Goal: Communication & Community: Answer question/provide support

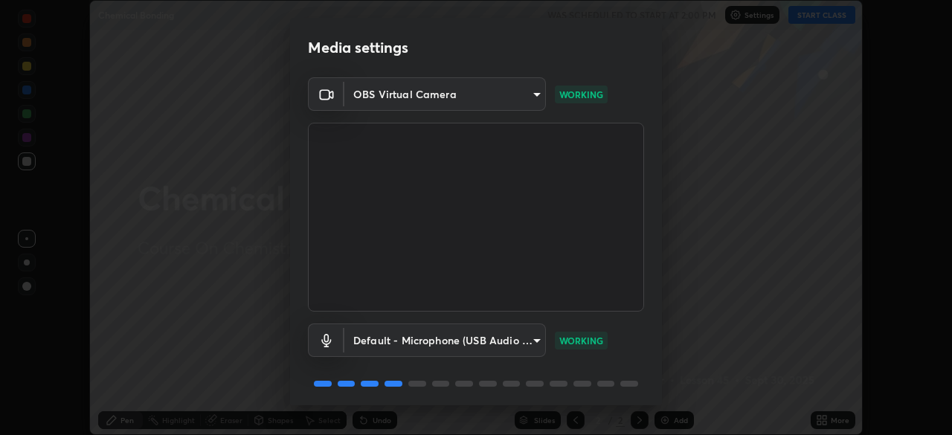
scroll to position [53, 0]
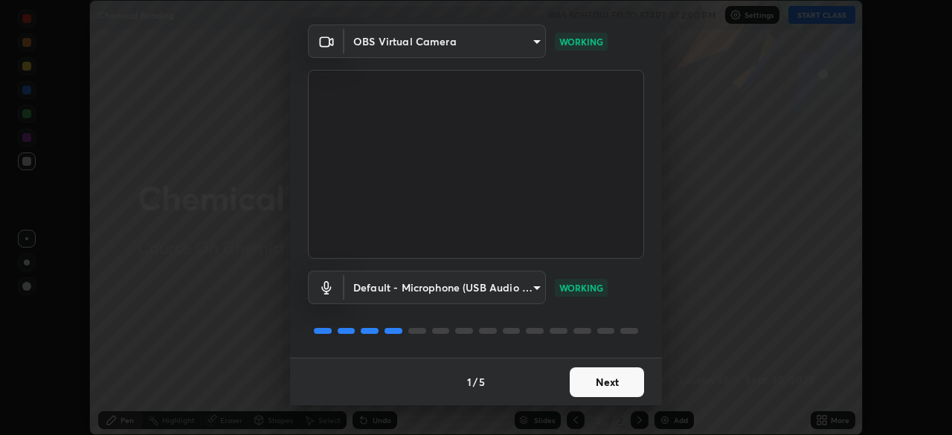
click at [582, 375] on button "Next" at bounding box center [606, 382] width 74 height 30
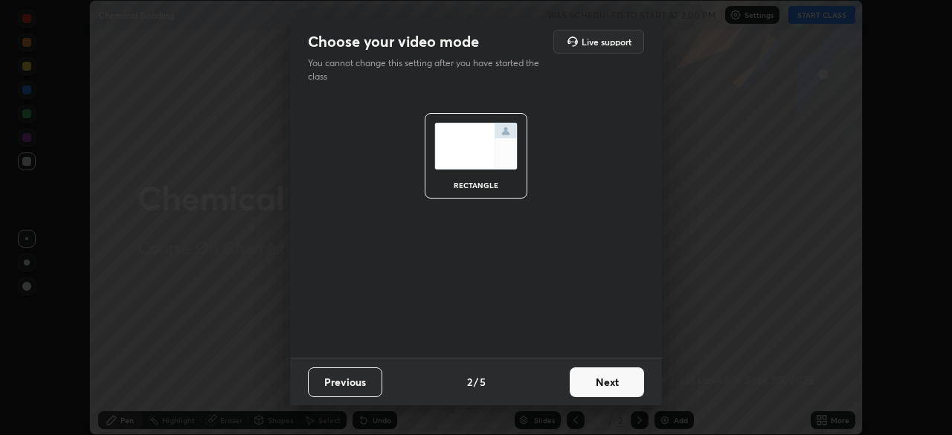
scroll to position [0, 0]
click at [592, 378] on button "Next" at bounding box center [606, 382] width 74 height 30
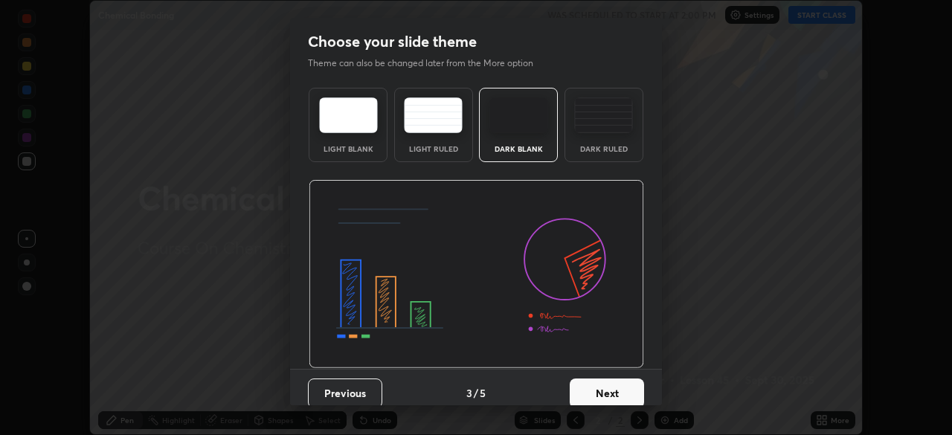
click at [594, 382] on button "Next" at bounding box center [606, 393] width 74 height 30
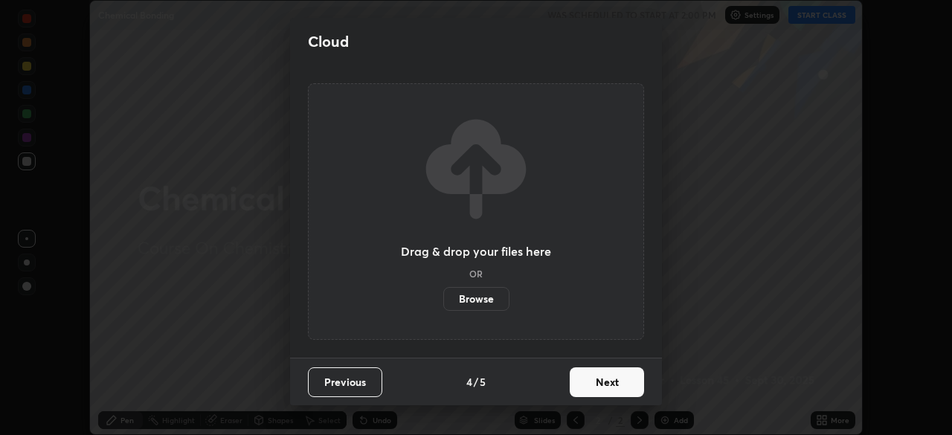
click at [588, 374] on button "Next" at bounding box center [606, 382] width 74 height 30
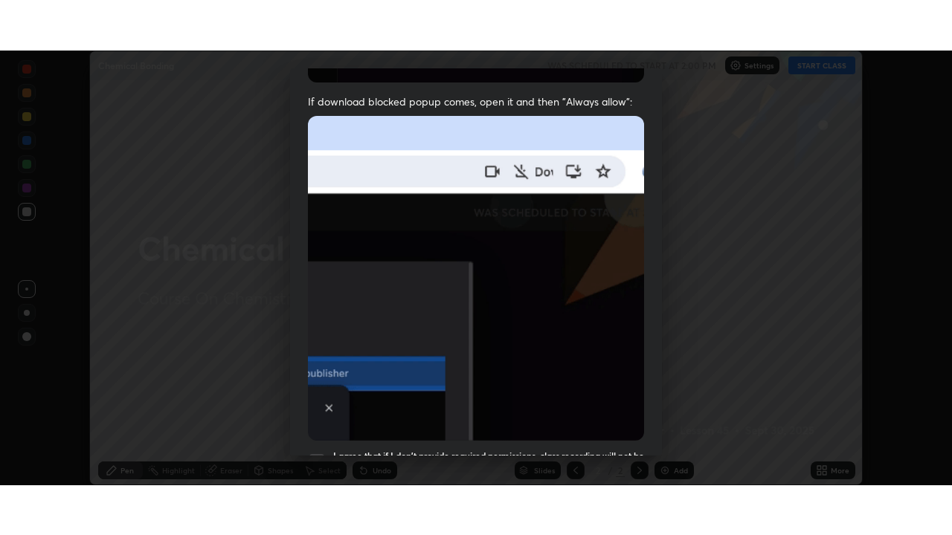
scroll to position [356, 0]
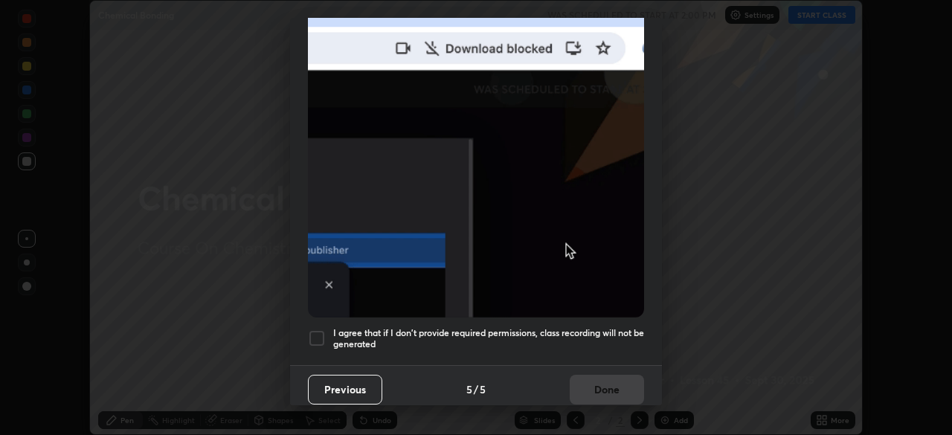
click at [317, 329] on div at bounding box center [317, 338] width 18 height 18
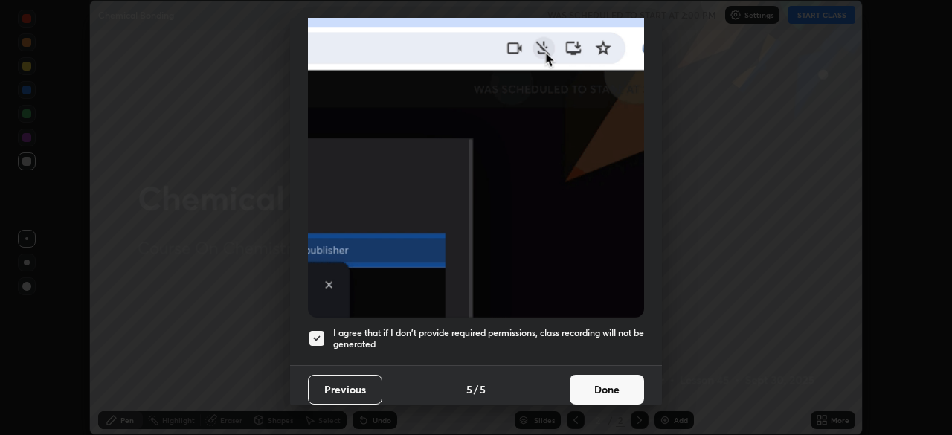
click at [580, 377] on button "Done" at bounding box center [606, 390] width 74 height 30
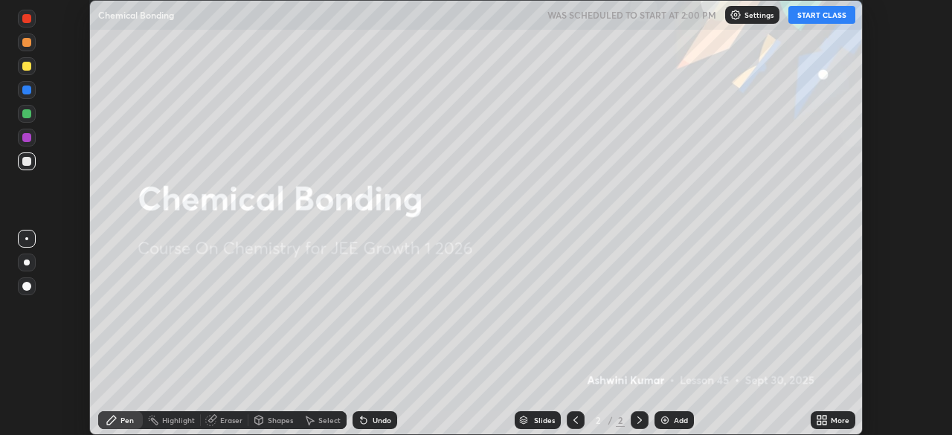
click at [818, 417] on icon at bounding box center [819, 418] width 4 height 4
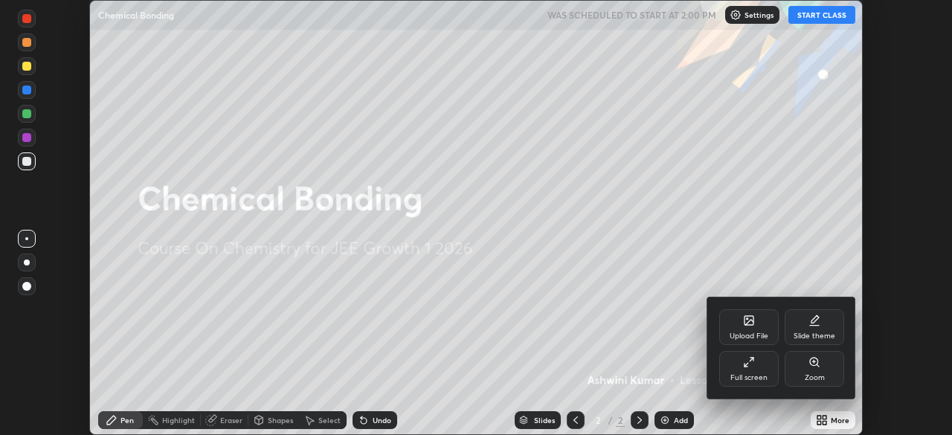
click at [746, 366] on icon at bounding box center [745, 365] width 3 height 3
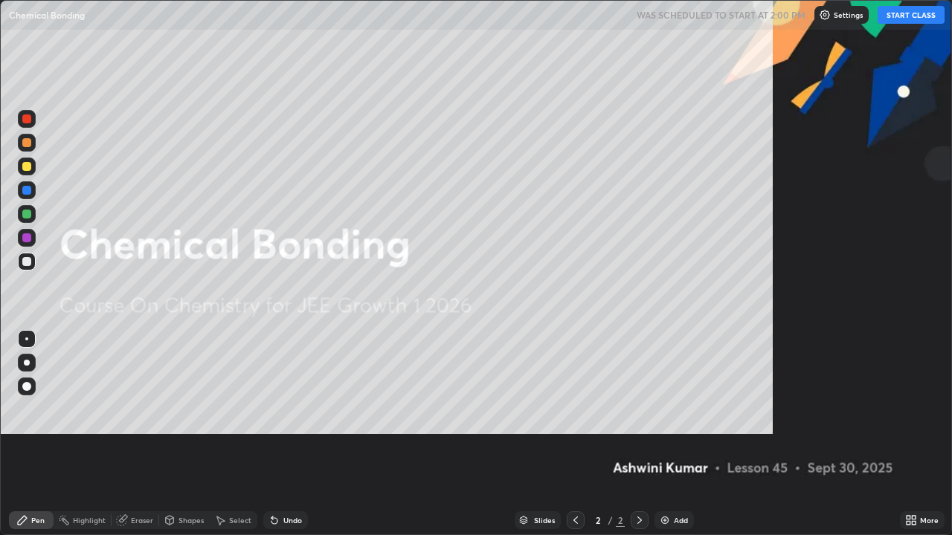
scroll to position [535, 952]
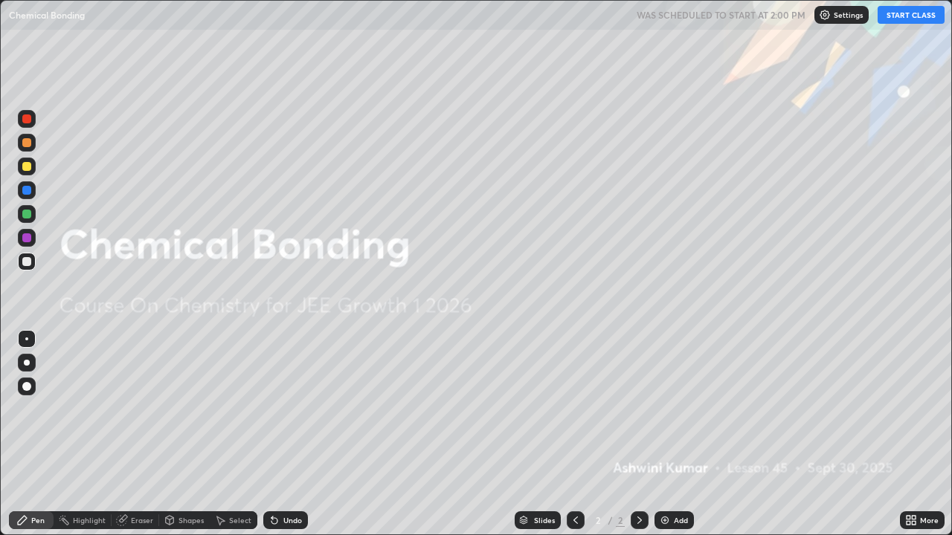
click at [638, 434] on icon at bounding box center [639, 520] width 12 height 12
click at [642, 434] on div at bounding box center [639, 520] width 18 height 18
click at [659, 434] on img at bounding box center [665, 520] width 12 height 12
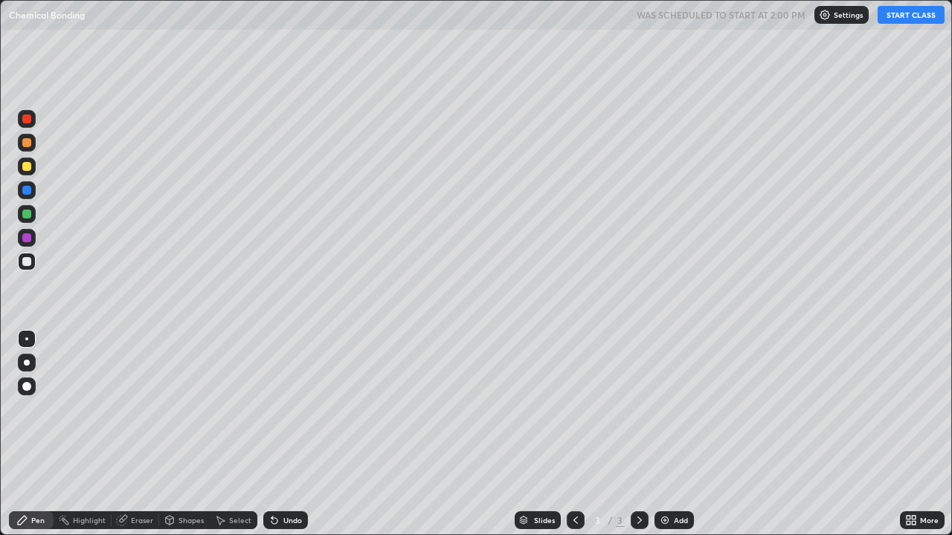
click at [913, 10] on button "START CLASS" at bounding box center [910, 15] width 67 height 18
click at [133, 434] on div "Eraser" at bounding box center [142, 520] width 22 height 7
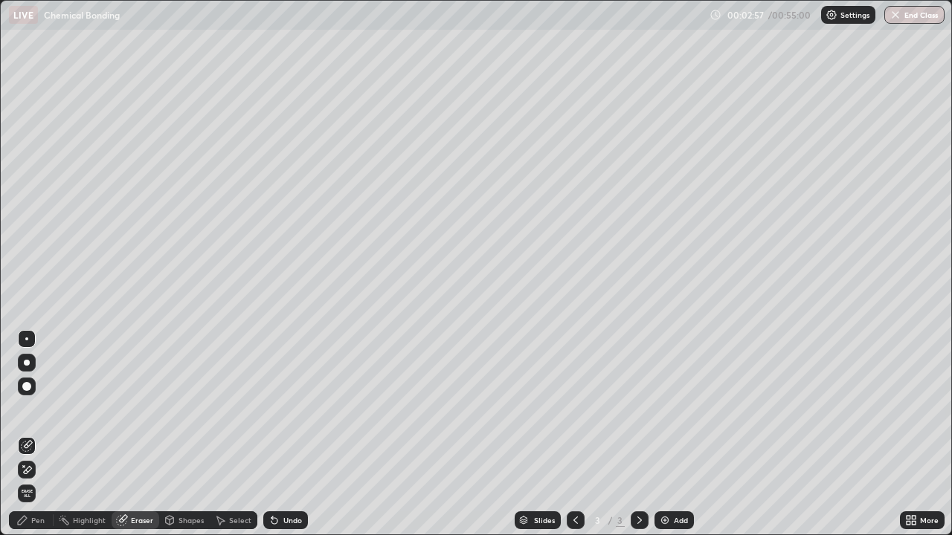
click at [39, 434] on div "Pen" at bounding box center [37, 520] width 13 height 7
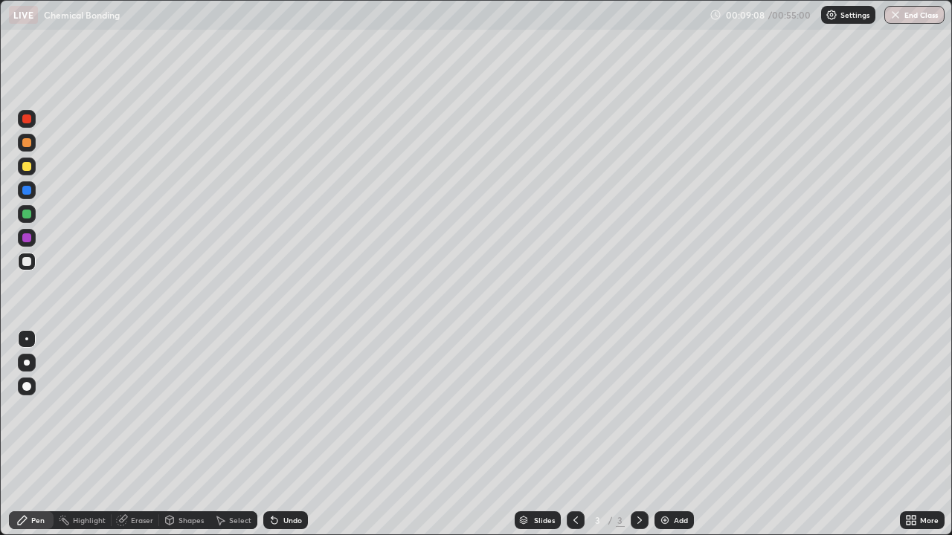
click at [141, 434] on div "Eraser" at bounding box center [136, 520] width 48 height 18
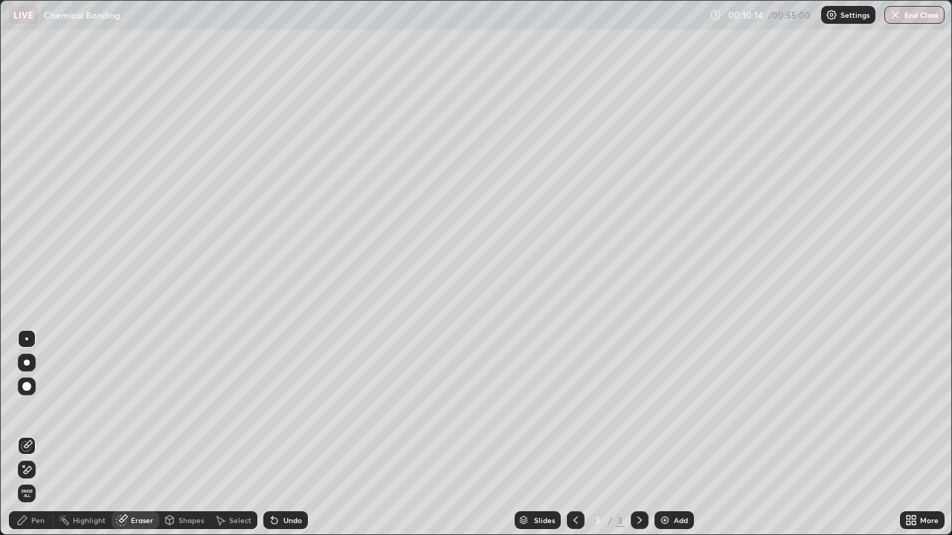
click at [36, 434] on div "Pen" at bounding box center [31, 520] width 45 height 18
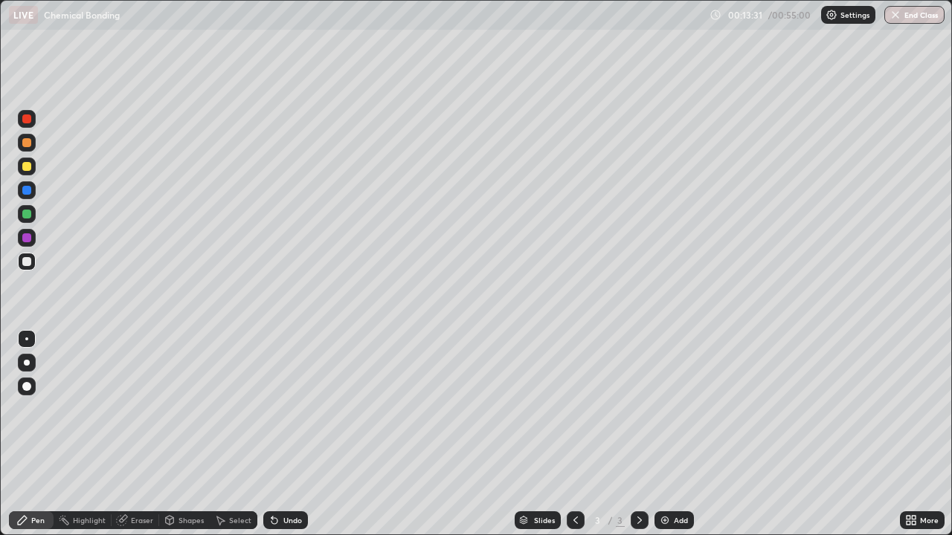
click at [662, 434] on img at bounding box center [665, 520] width 12 height 12
click at [24, 240] on div at bounding box center [26, 237] width 9 height 9
click at [659, 434] on img at bounding box center [665, 520] width 12 height 12
click at [28, 261] on div at bounding box center [26, 261] width 9 height 9
click at [147, 434] on div "Eraser" at bounding box center [142, 520] width 22 height 7
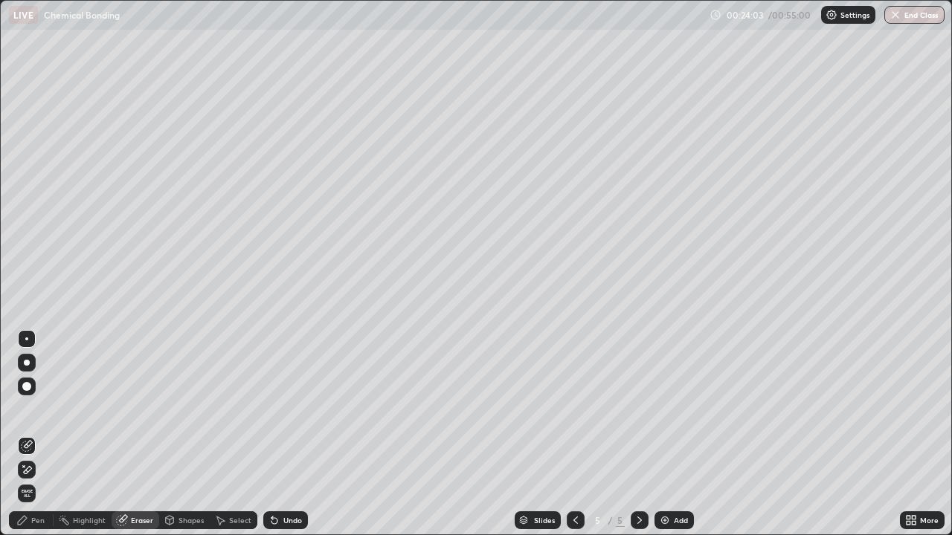
click at [36, 434] on div "Pen" at bounding box center [31, 520] width 45 height 18
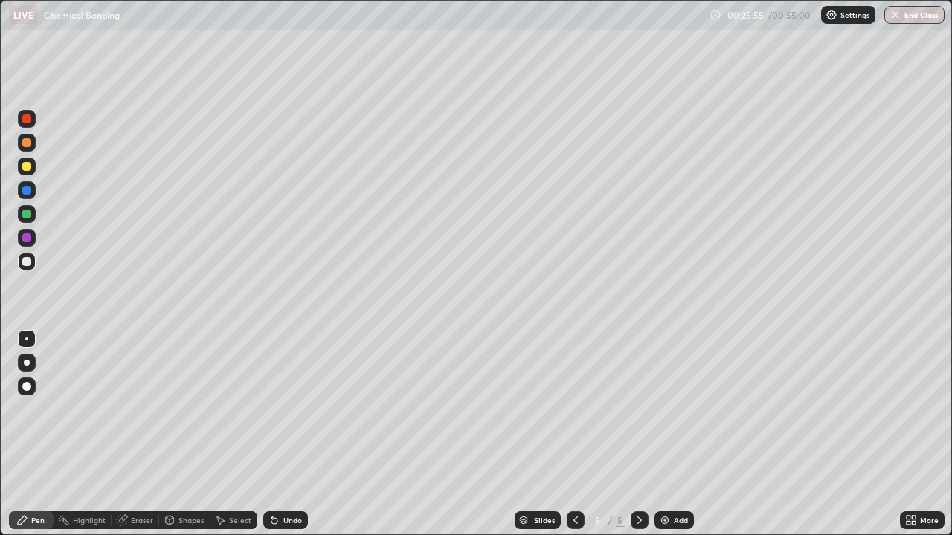
click at [132, 434] on div "Eraser" at bounding box center [136, 520] width 48 height 18
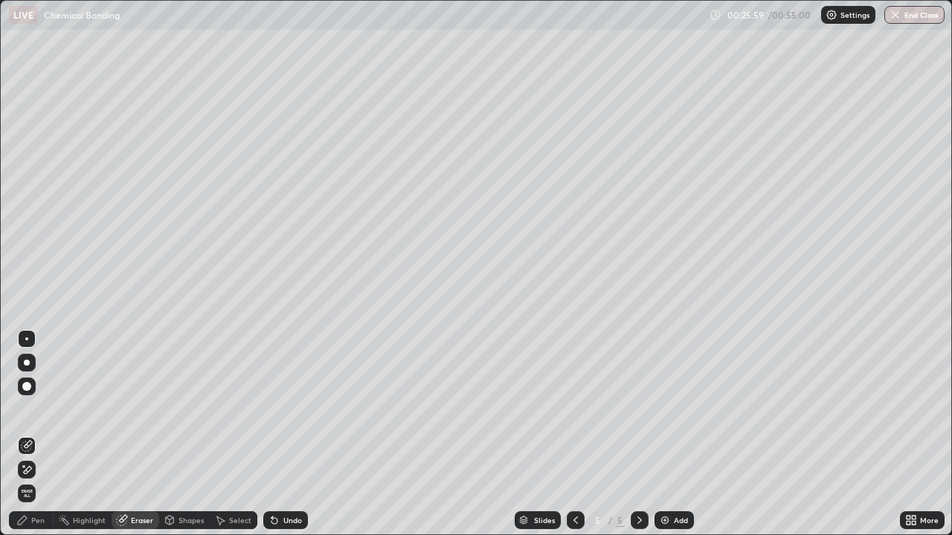
click at [43, 434] on div "Pen" at bounding box center [37, 520] width 13 height 7
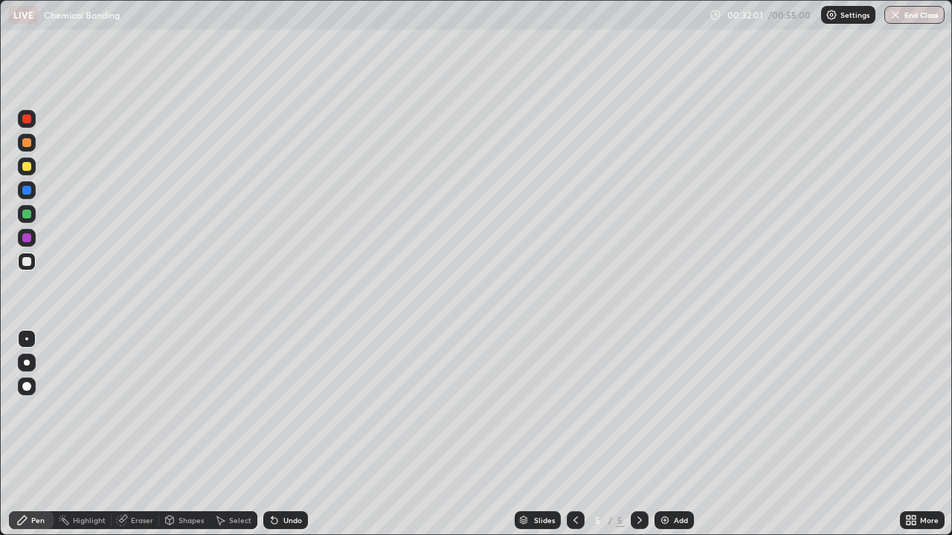
click at [662, 434] on img at bounding box center [665, 520] width 12 height 12
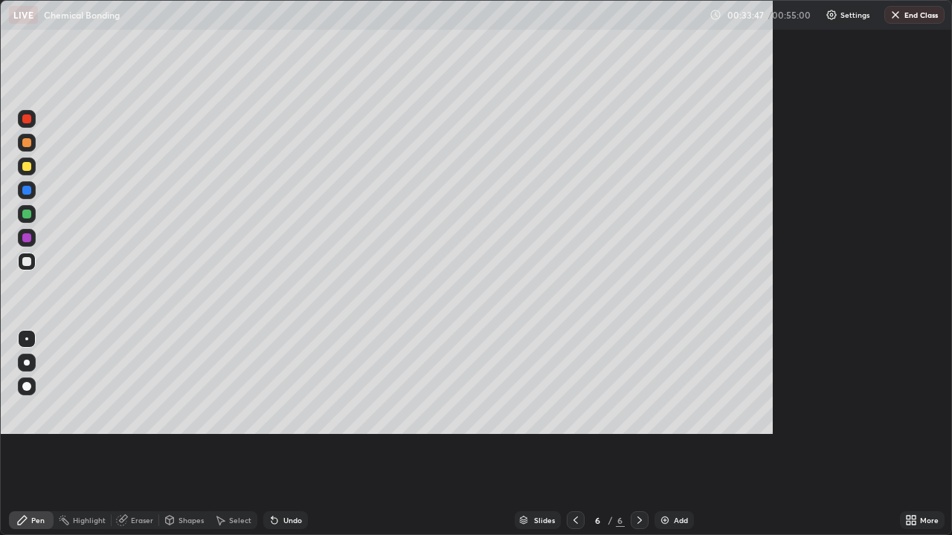
scroll to position [535, 952]
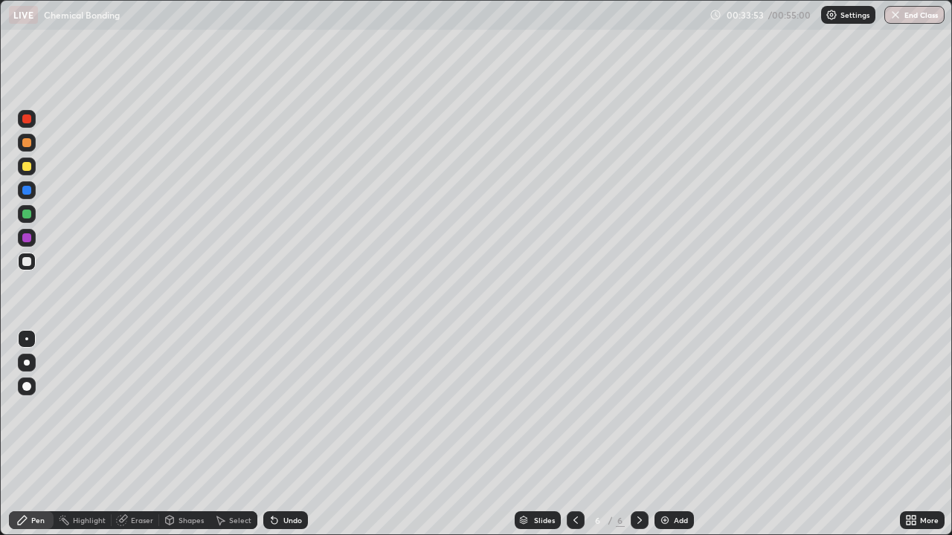
click at [144, 434] on div "Eraser" at bounding box center [142, 520] width 22 height 7
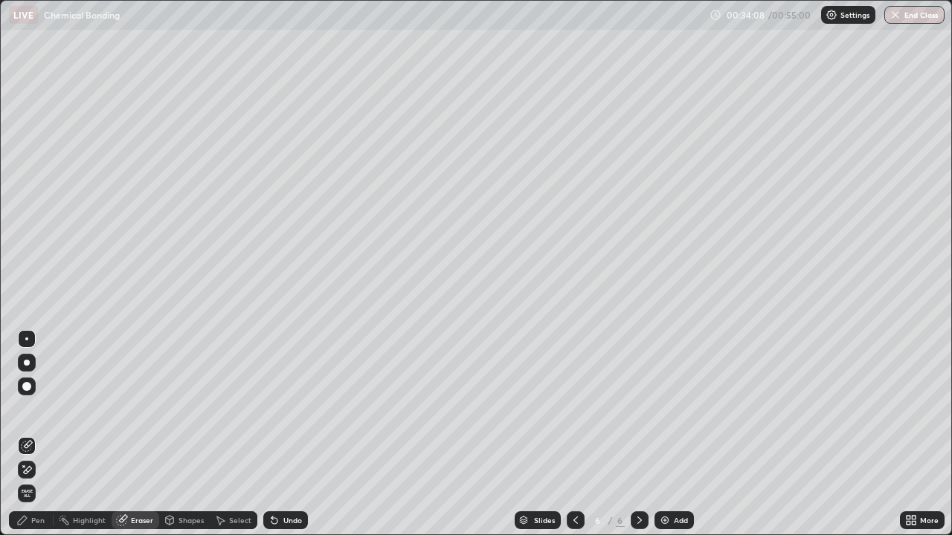
click at [35, 434] on div "Pen" at bounding box center [37, 520] width 13 height 7
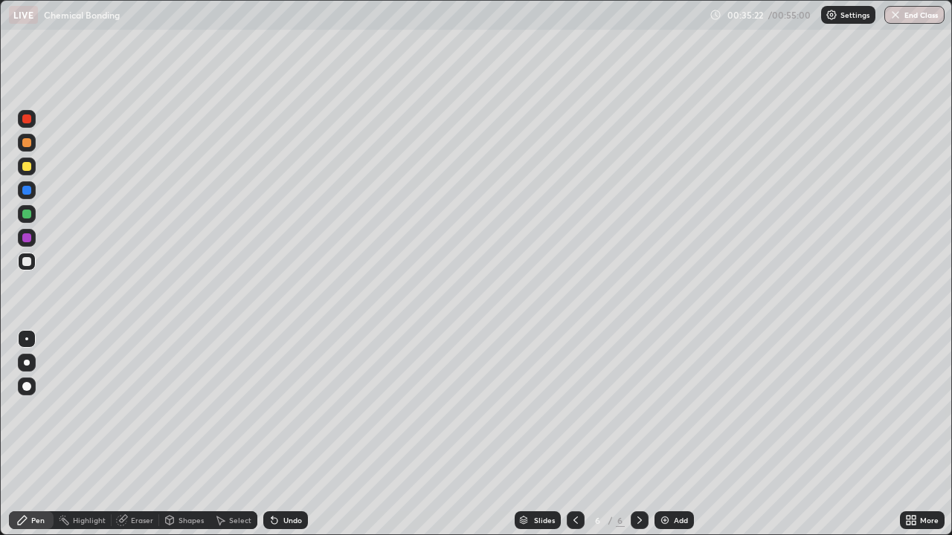
click at [137, 434] on div "Eraser" at bounding box center [136, 520] width 48 height 18
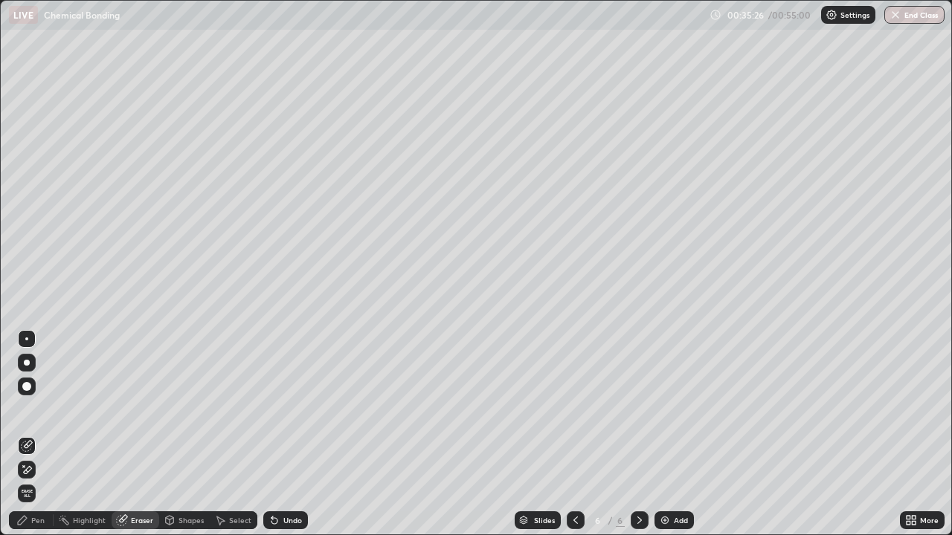
click at [38, 434] on div "Pen" at bounding box center [37, 520] width 13 height 7
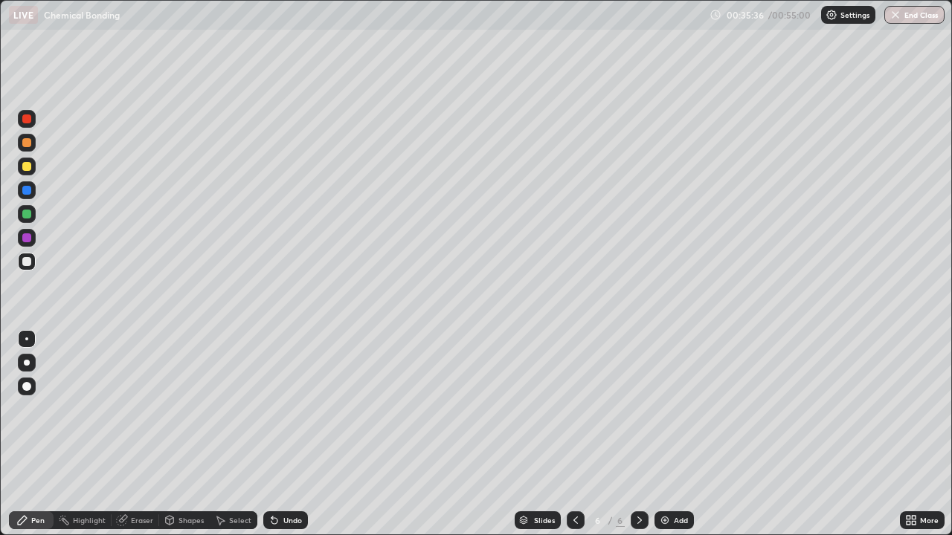
click at [126, 434] on icon at bounding box center [122, 520] width 12 height 12
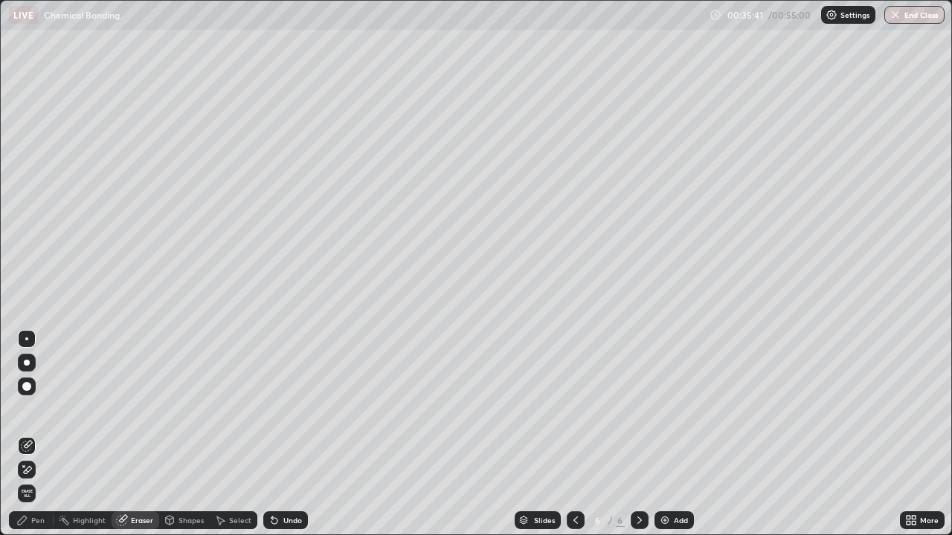
click at [36, 434] on div "Pen" at bounding box center [37, 520] width 13 height 7
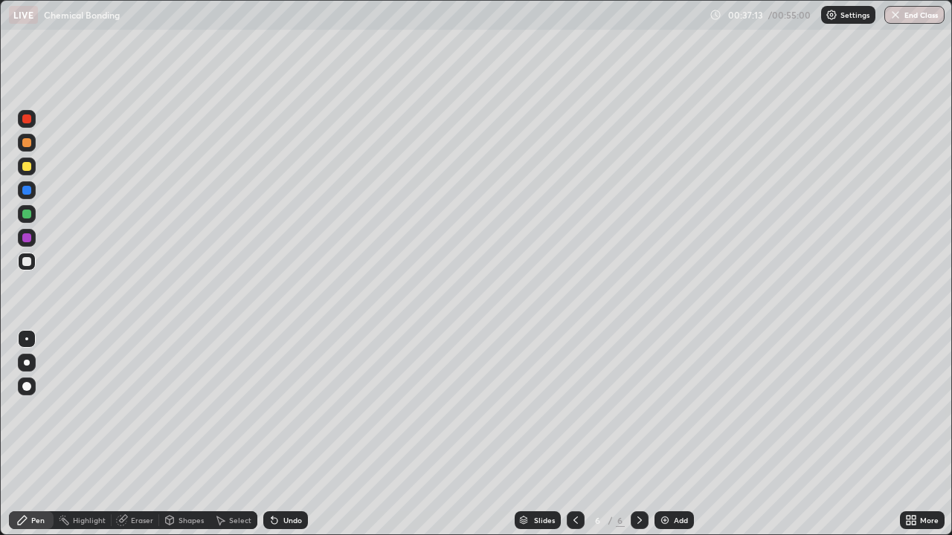
click at [741, 434] on div "Slides 6 / 6 Add" at bounding box center [604, 521] width 592 height 30
click at [744, 434] on div "Slides 6 / 6 Add" at bounding box center [604, 521] width 592 height 30
click at [141, 434] on div "Eraser" at bounding box center [136, 520] width 48 height 18
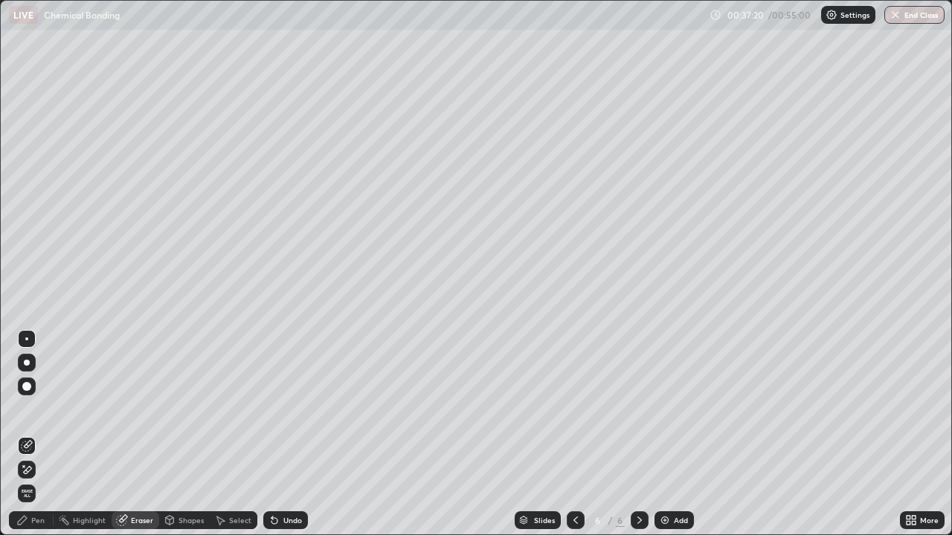
click at [30, 434] on div "Pen" at bounding box center [31, 520] width 45 height 18
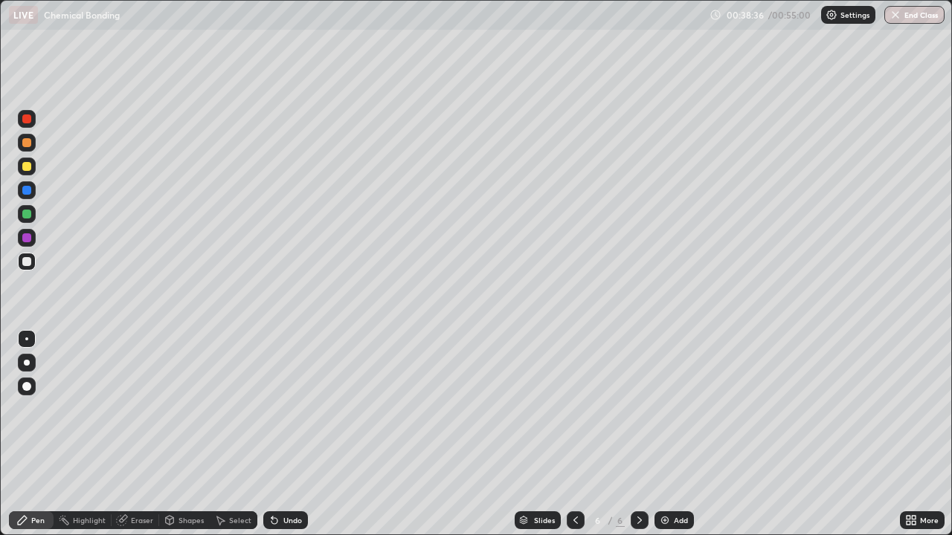
click at [28, 237] on div at bounding box center [26, 237] width 9 height 9
click at [663, 434] on img at bounding box center [665, 520] width 12 height 12
click at [79, 434] on div "Highlight" at bounding box center [83, 520] width 58 height 18
click at [38, 434] on div "Pen" at bounding box center [37, 520] width 13 height 7
click at [22, 262] on div at bounding box center [26, 261] width 9 height 9
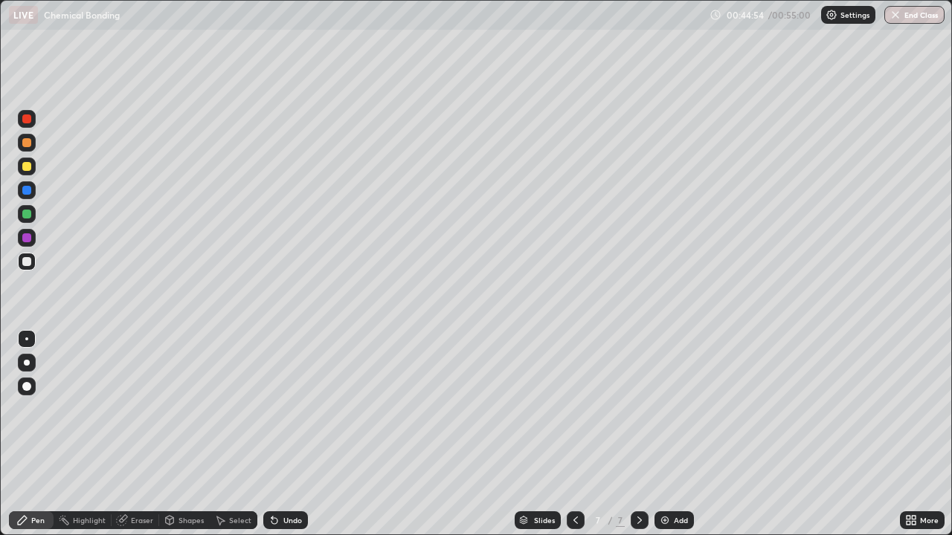
click at [133, 434] on div "Eraser" at bounding box center [136, 520] width 48 height 18
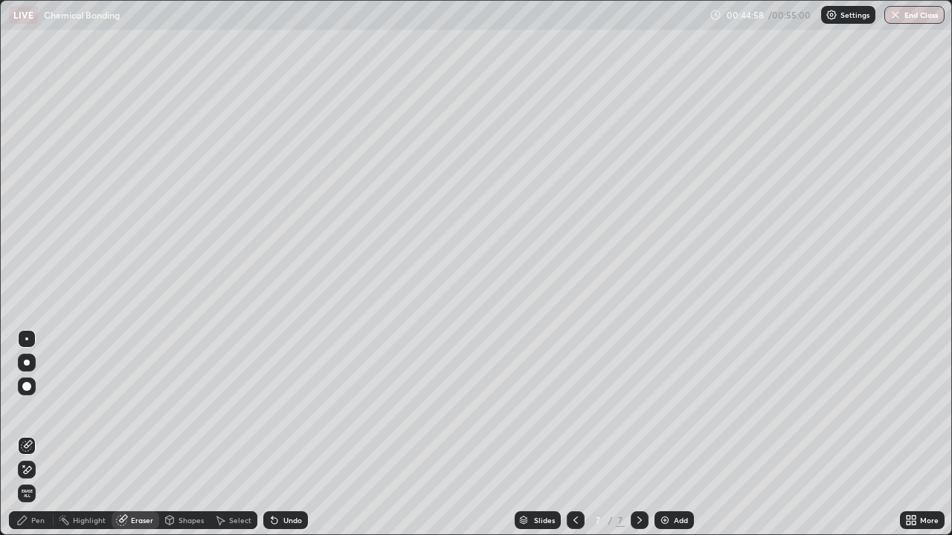
click at [41, 434] on div "Pen" at bounding box center [37, 520] width 13 height 7
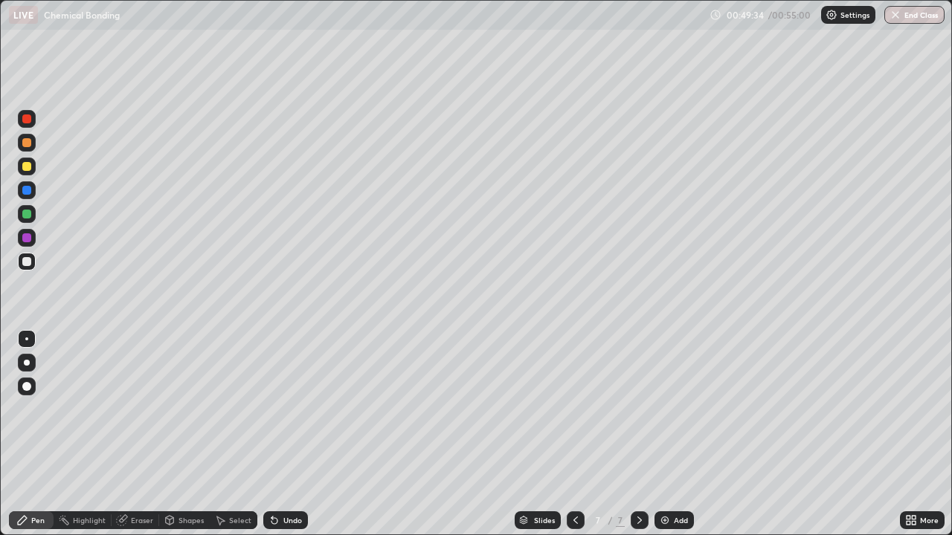
click at [661, 434] on img at bounding box center [665, 520] width 12 height 12
click at [141, 434] on div "Eraser" at bounding box center [142, 520] width 22 height 7
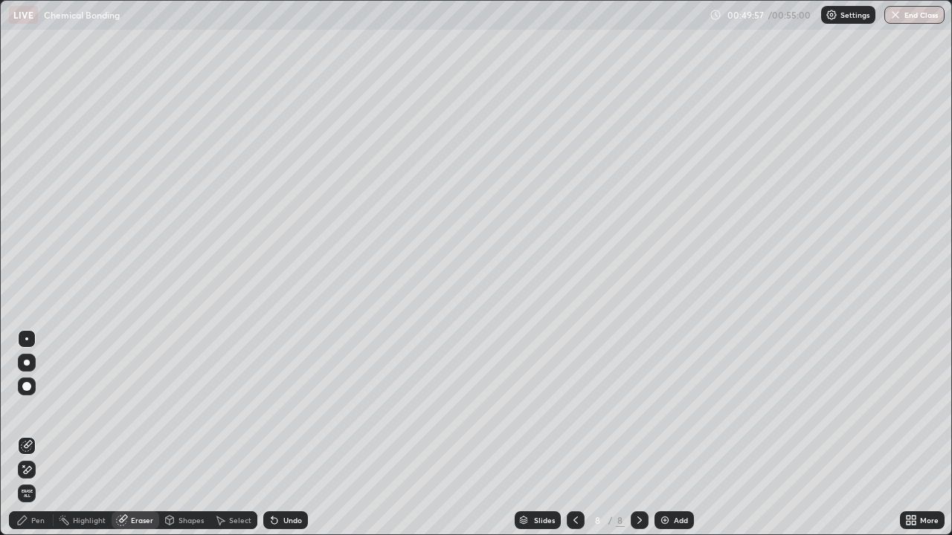
click at [38, 434] on div "Pen" at bounding box center [37, 520] width 13 height 7
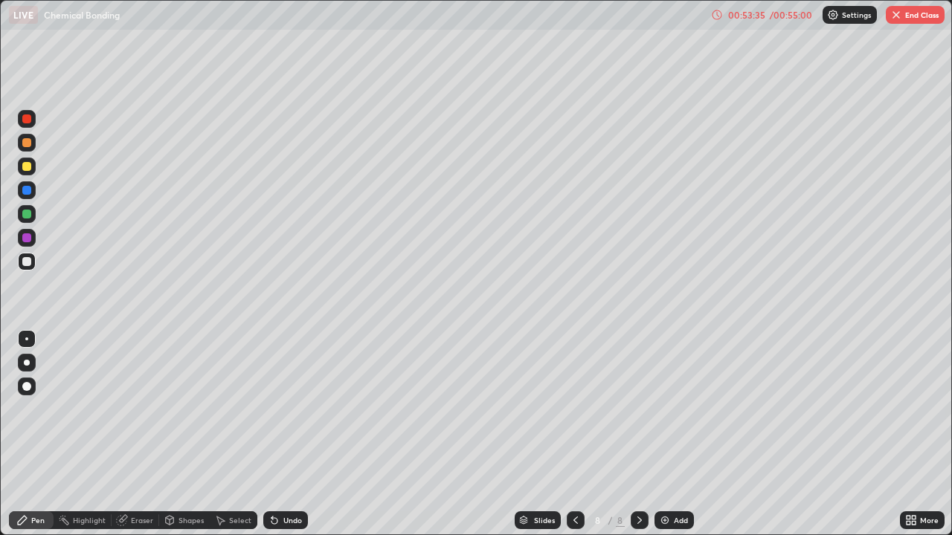
click at [912, 21] on button "End Class" at bounding box center [914, 15] width 59 height 18
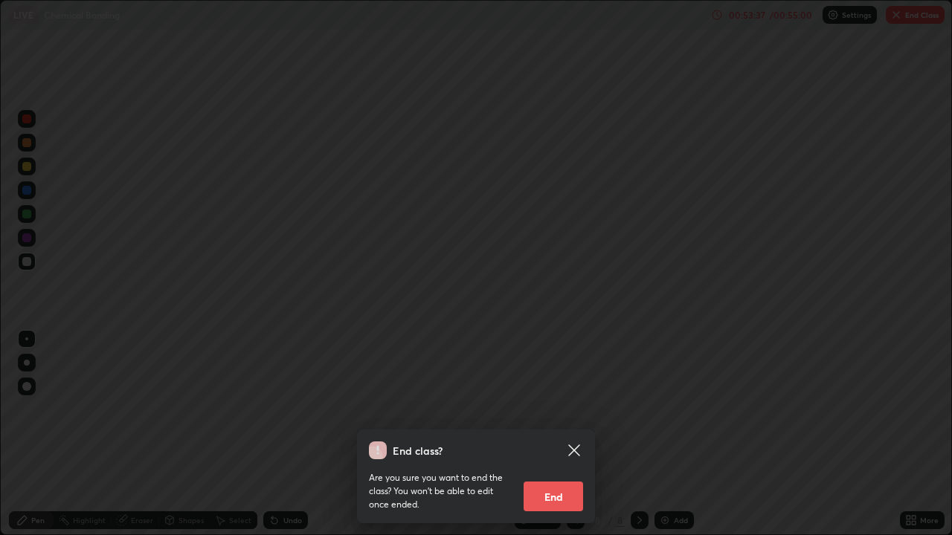
click at [556, 434] on button "End" at bounding box center [552, 497] width 59 height 30
